Goal: Navigation & Orientation: Find specific page/section

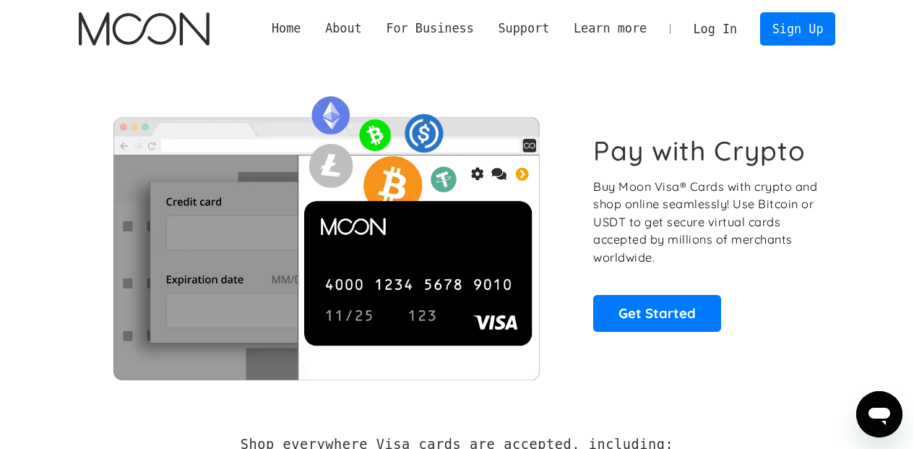
click at [716, 30] on link "Log In" at bounding box center [716, 29] width 68 height 32
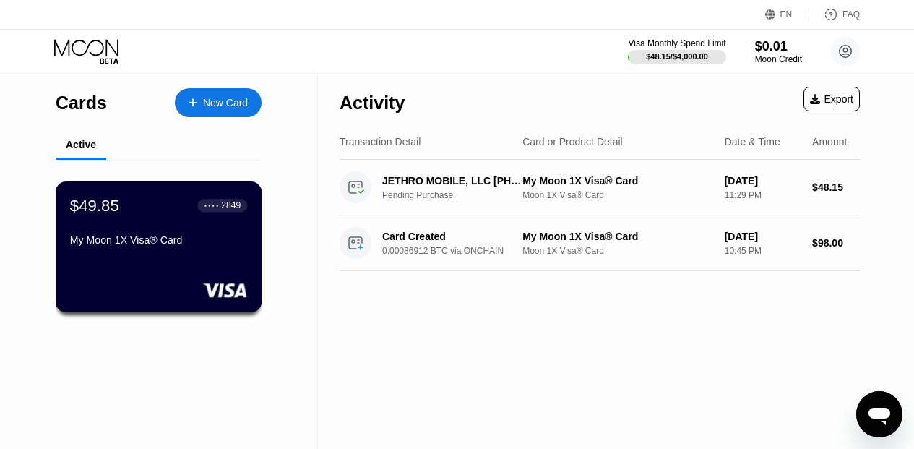
click at [220, 241] on div "My Moon 1X Visa® Card" at bounding box center [158, 240] width 177 height 12
